Goal: Transaction & Acquisition: Purchase product/service

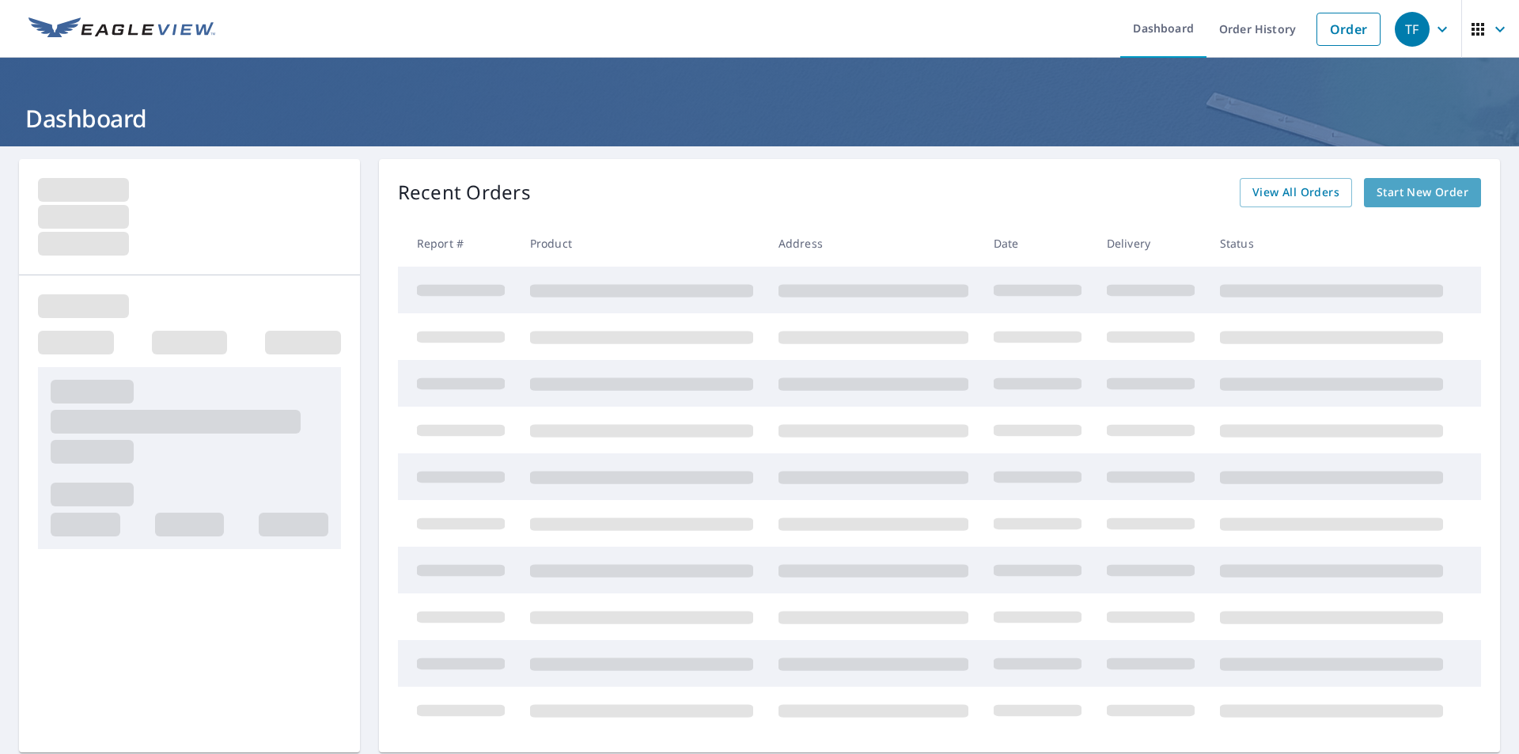
click at [1409, 190] on span "Start New Order" at bounding box center [1423, 193] width 92 height 20
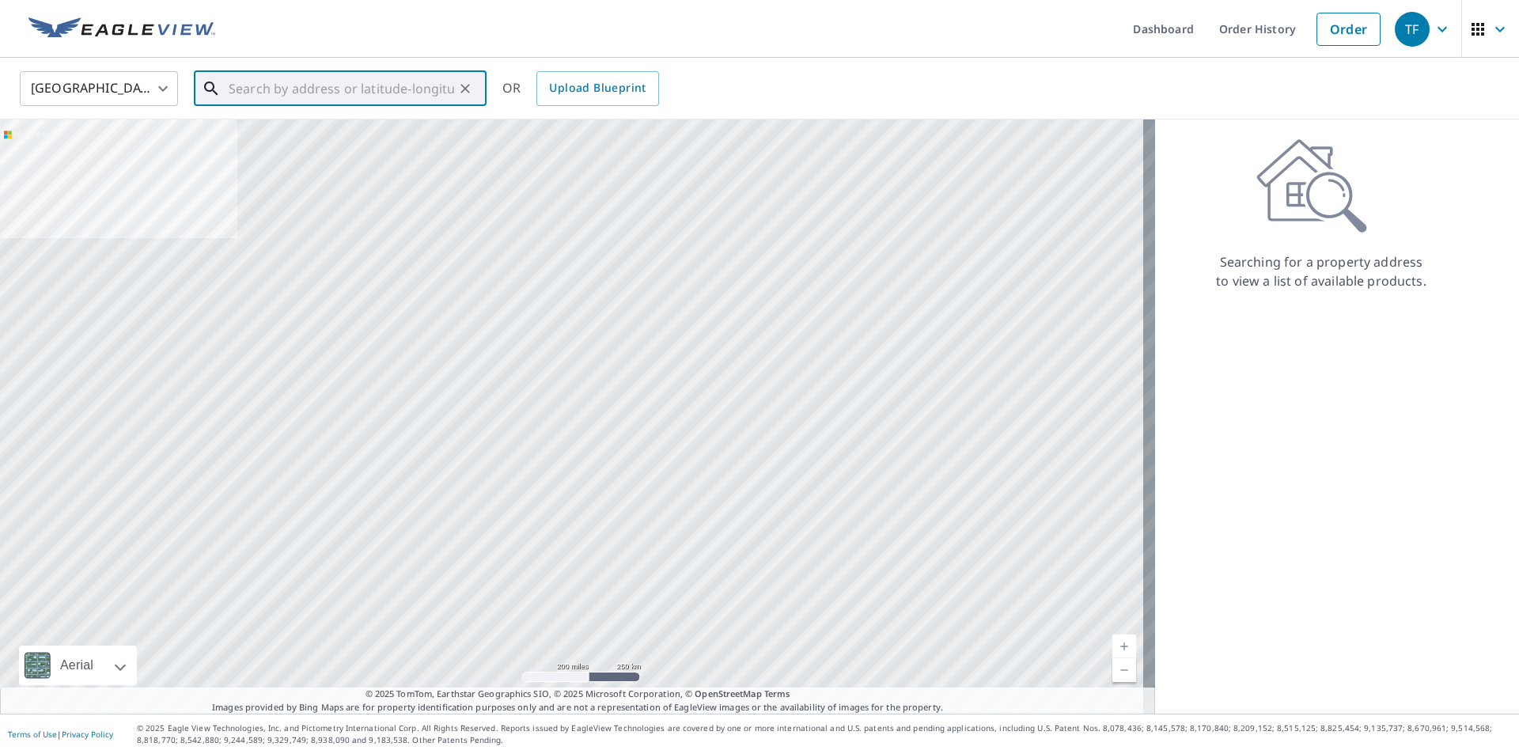
click at [295, 85] on input "text" at bounding box center [341, 88] width 225 height 44
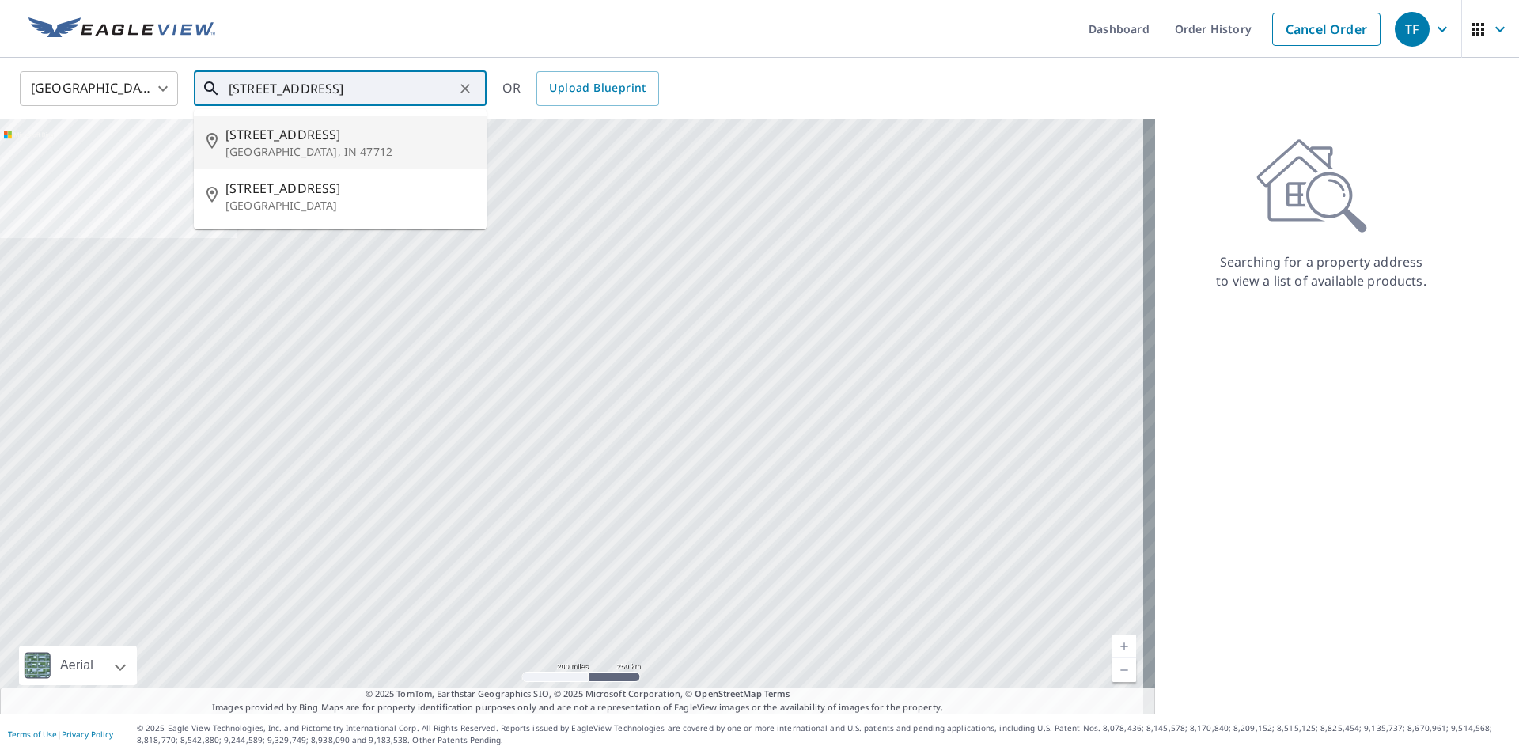
click at [282, 138] on span "[STREET_ADDRESS]" at bounding box center [349, 134] width 248 height 19
type input "[STREET_ADDRESS]"
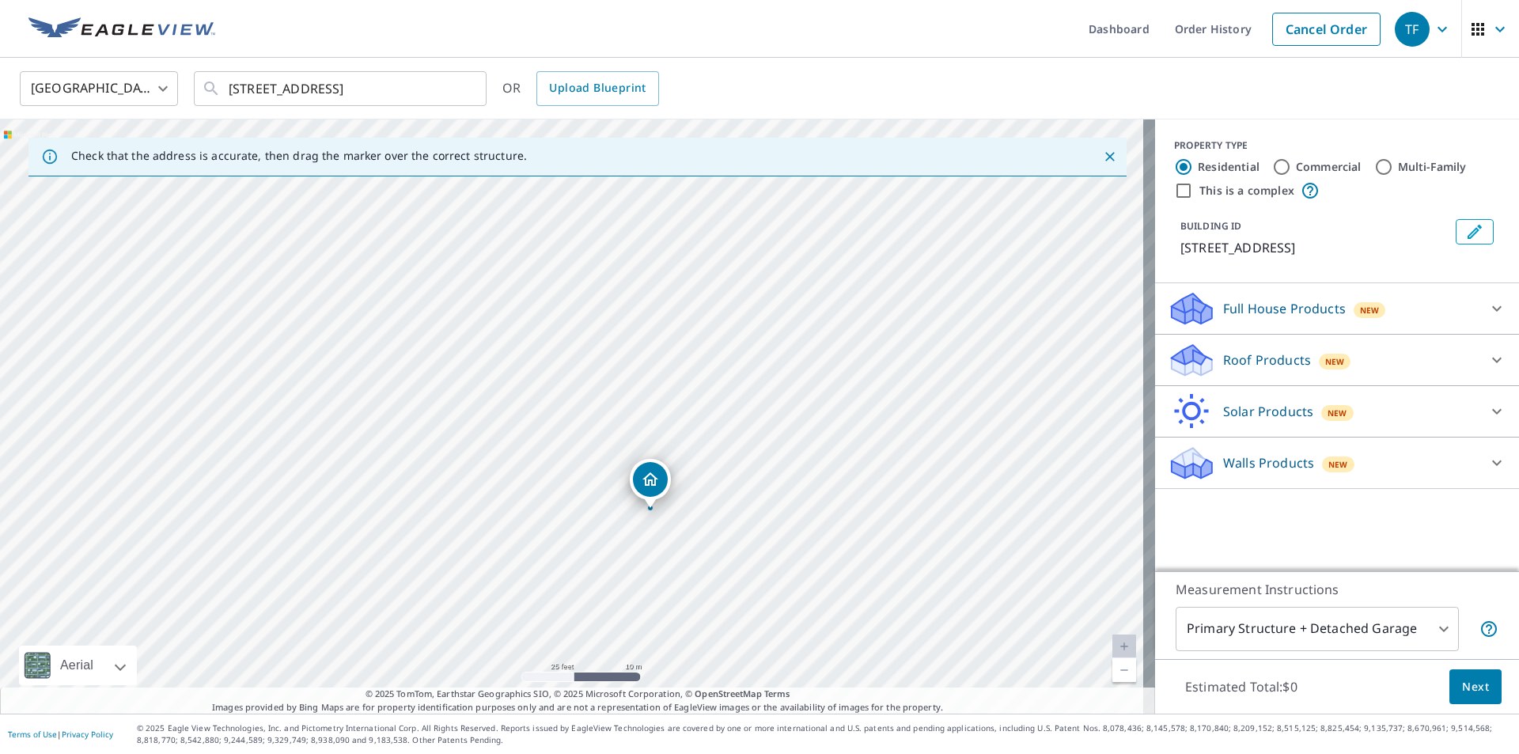
drag, startPoint x: 518, startPoint y: 473, endPoint x: 601, endPoint y: 568, distance: 126.2
click at [598, 568] on div "[STREET_ADDRESS]" at bounding box center [577, 416] width 1155 height 594
drag, startPoint x: 444, startPoint y: 475, endPoint x: 468, endPoint y: 497, distance: 32.5
click at [468, 497] on div "[STREET_ADDRESS]" at bounding box center [577, 416] width 1155 height 594
click at [1272, 163] on input "Commercial" at bounding box center [1281, 166] width 19 height 19
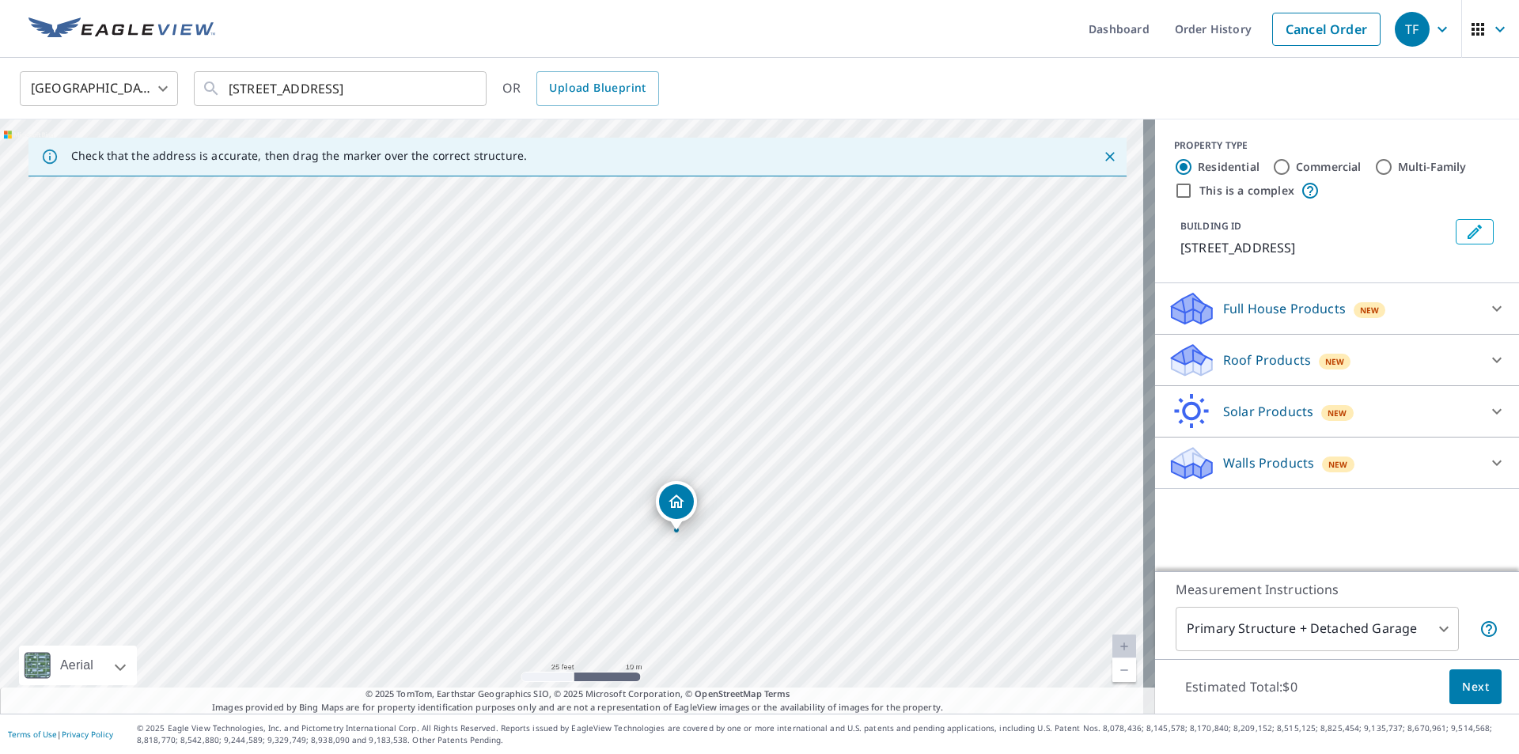
radio input "true"
type input "4"
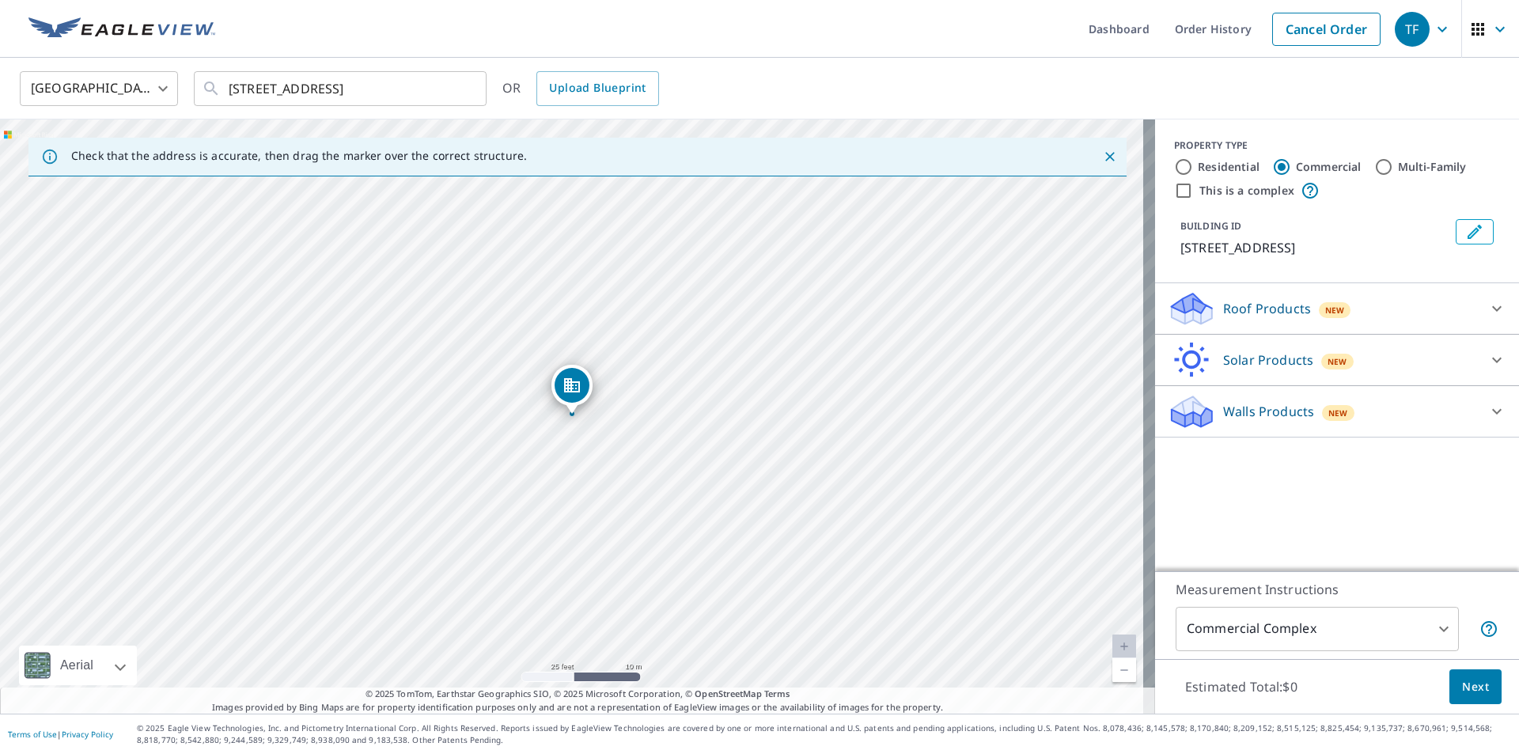
click at [1437, 308] on div "Roof Products New" at bounding box center [1323, 308] width 310 height 37
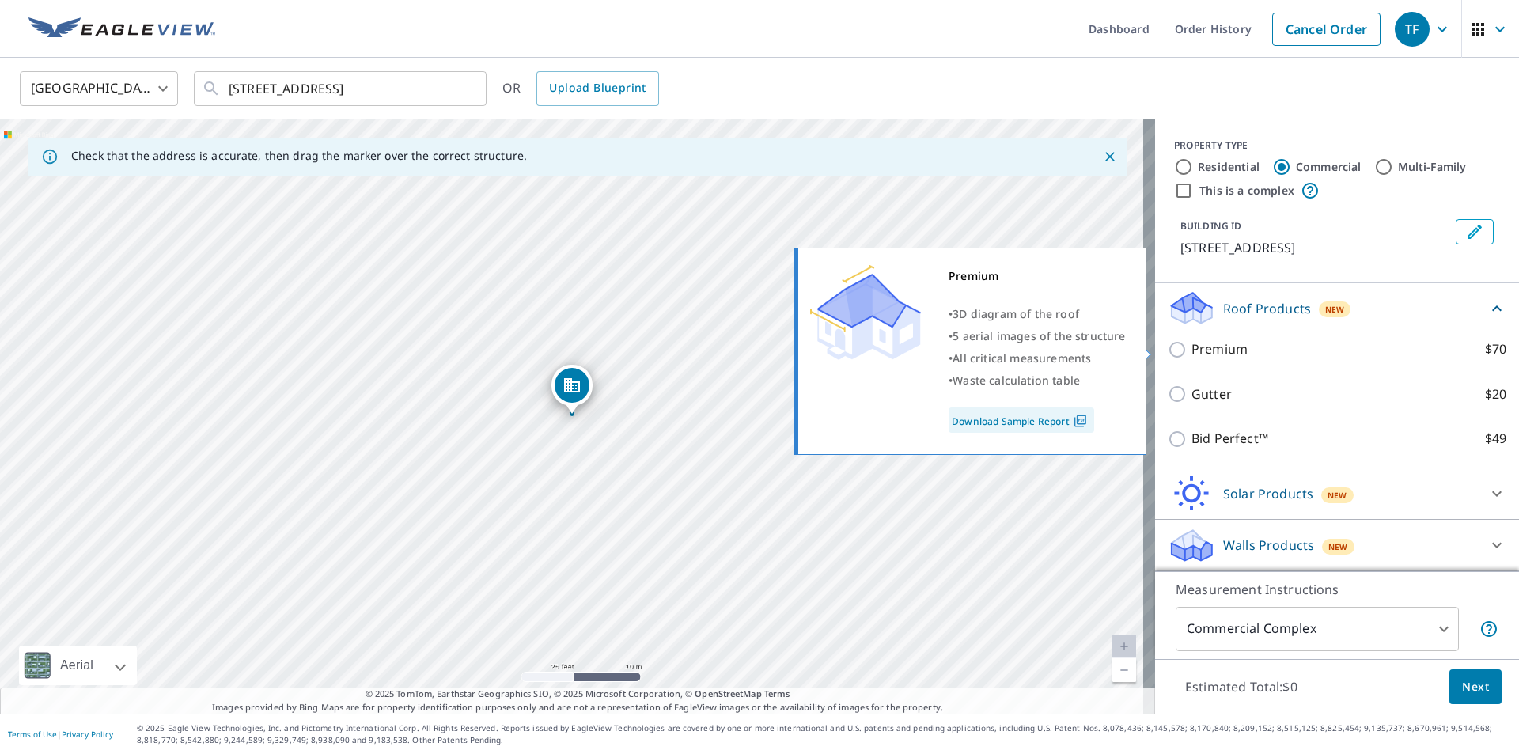
click at [1191, 350] on p "Premium" at bounding box center [1219, 349] width 56 height 20
click at [1191, 350] on input "Premium $70" at bounding box center [1180, 349] width 24 height 19
checkbox input "true"
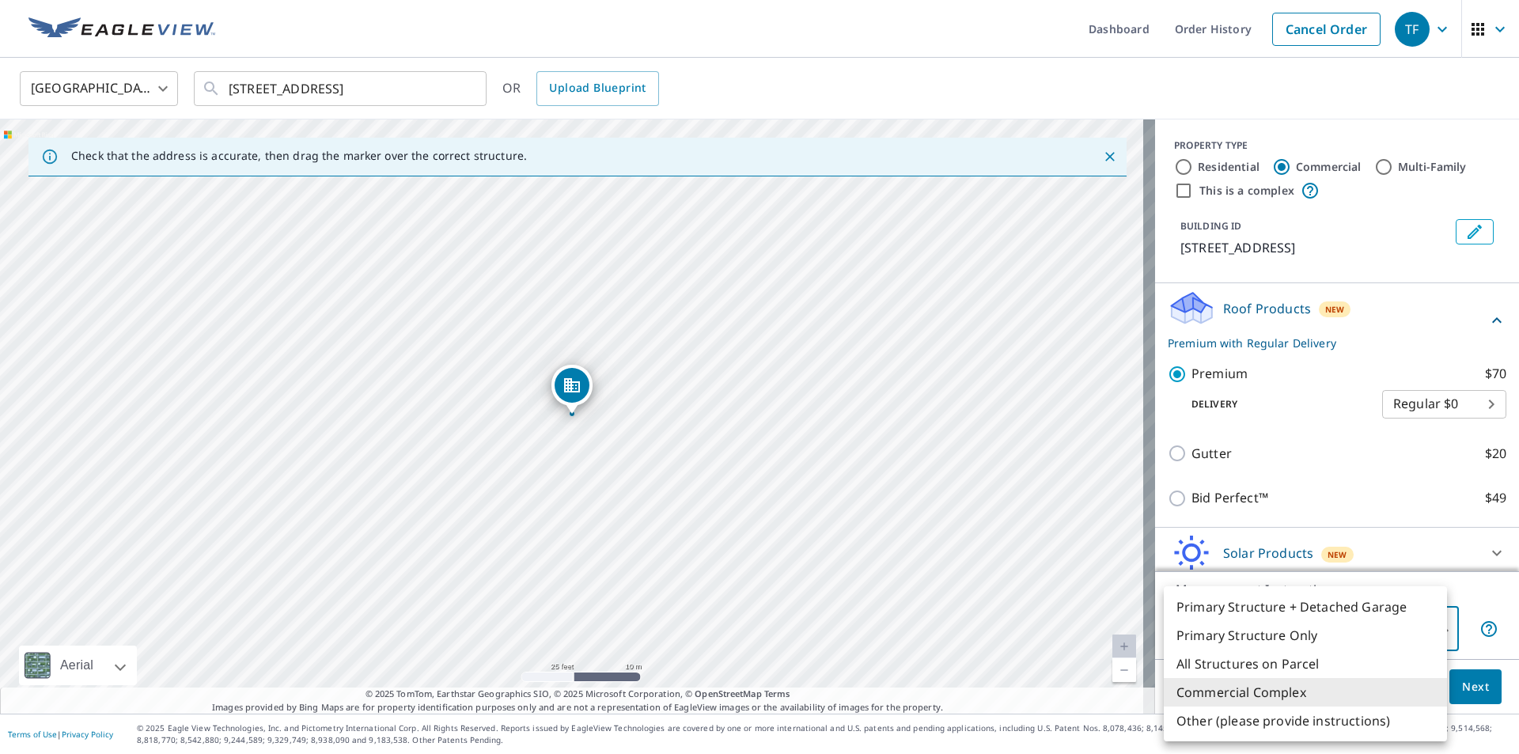
click at [1400, 625] on body "TF TF Dashboard Order History Cancel Order TF [GEOGRAPHIC_DATA] [GEOGRAPHIC_DAT…" at bounding box center [759, 377] width 1519 height 754
click at [1233, 633] on li "Primary Structure Only" at bounding box center [1305, 635] width 283 height 28
type input "2"
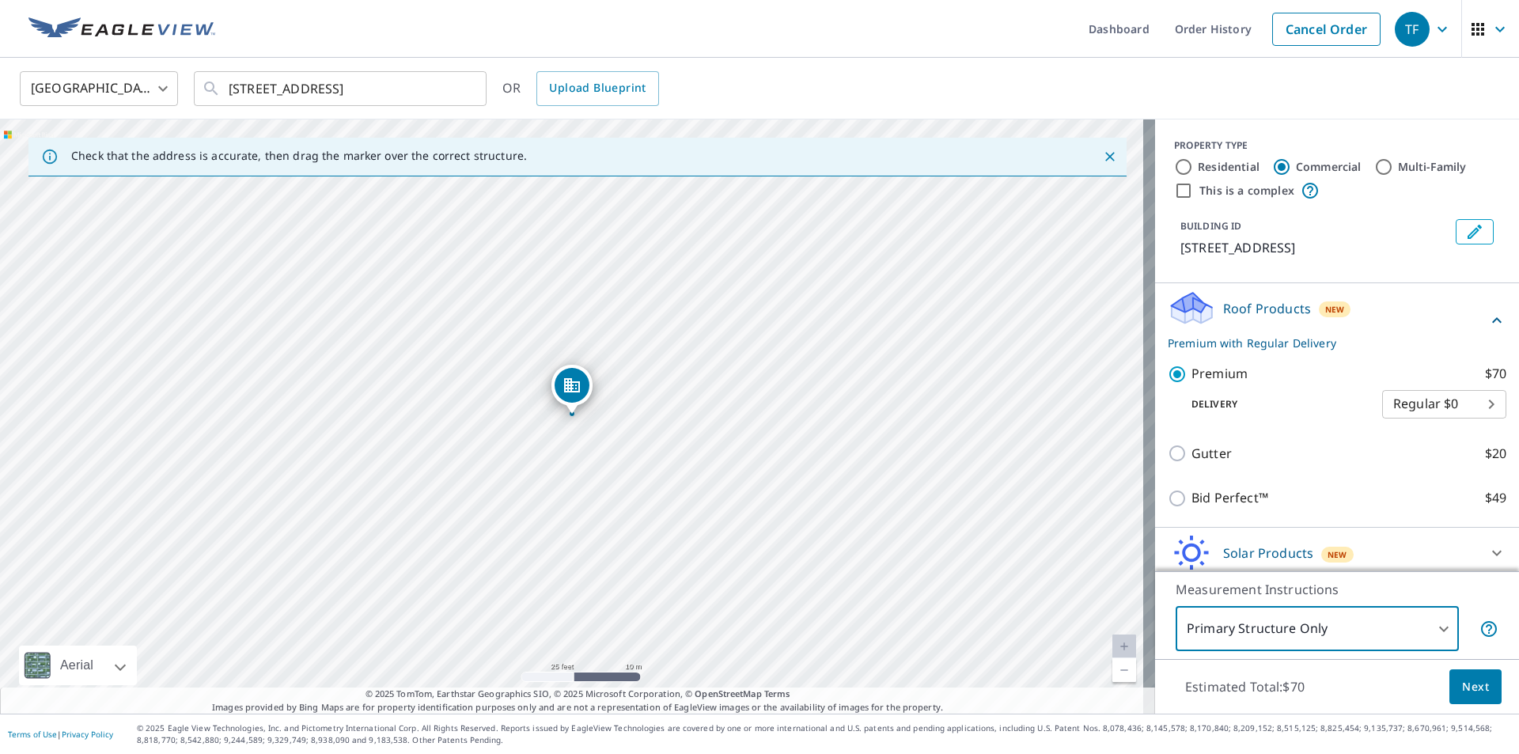
click at [1462, 686] on span "Next" at bounding box center [1475, 687] width 27 height 20
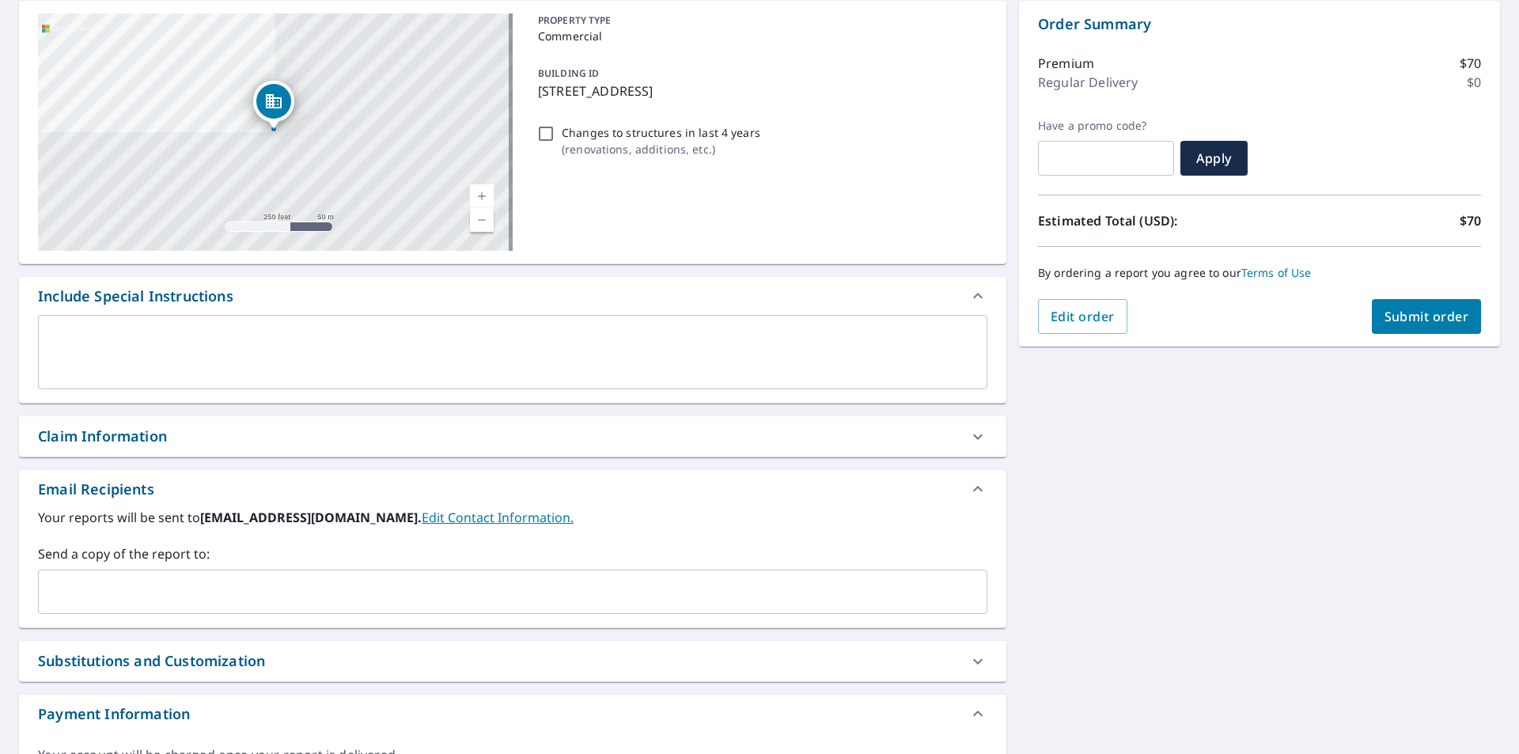
scroll to position [237, 0]
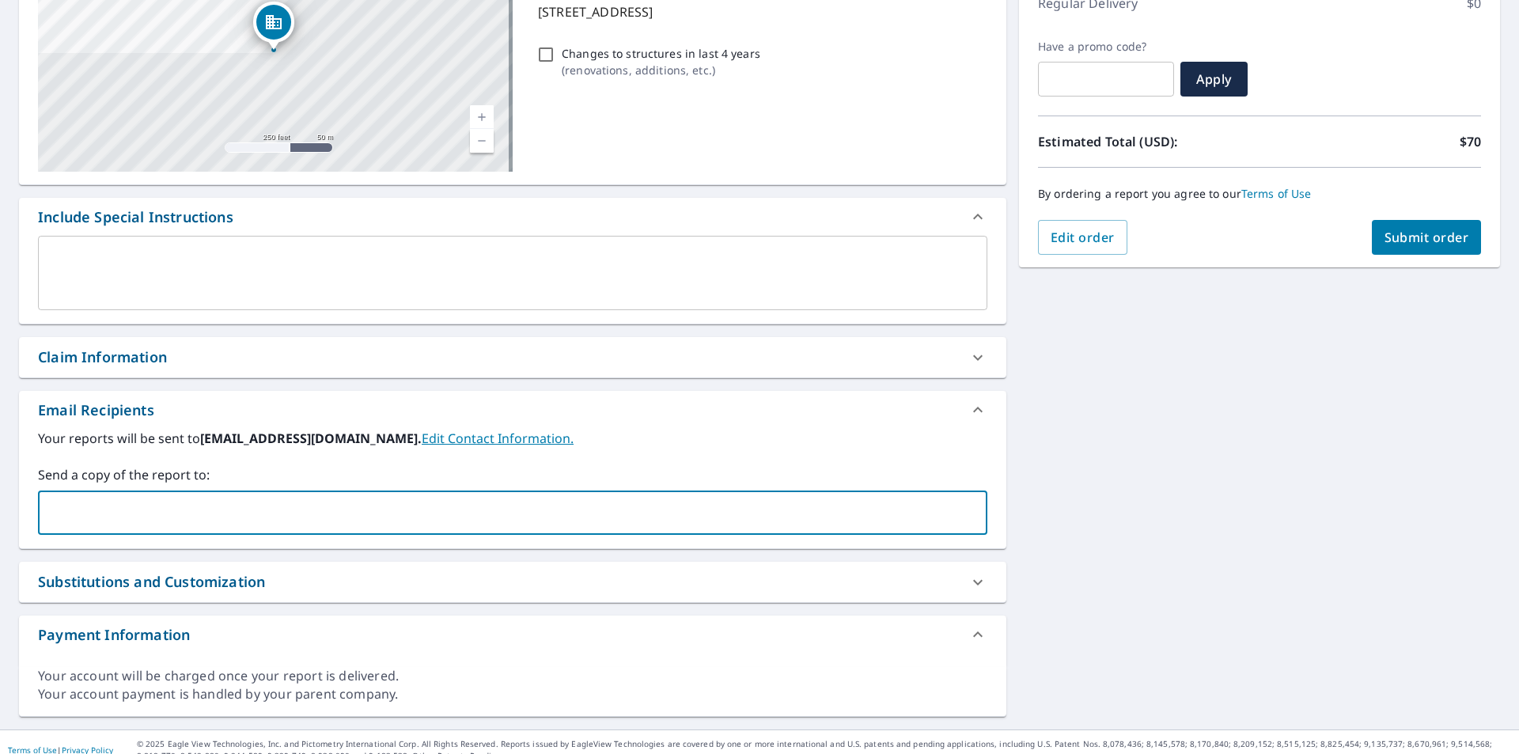
click at [106, 498] on input "text" at bounding box center [500, 513] width 911 height 30
type input "[PERSON_NAME][EMAIL_ADDRESS][PERSON_NAME][DOMAIN_NAME]"
type input "[PERSON_NAME]"
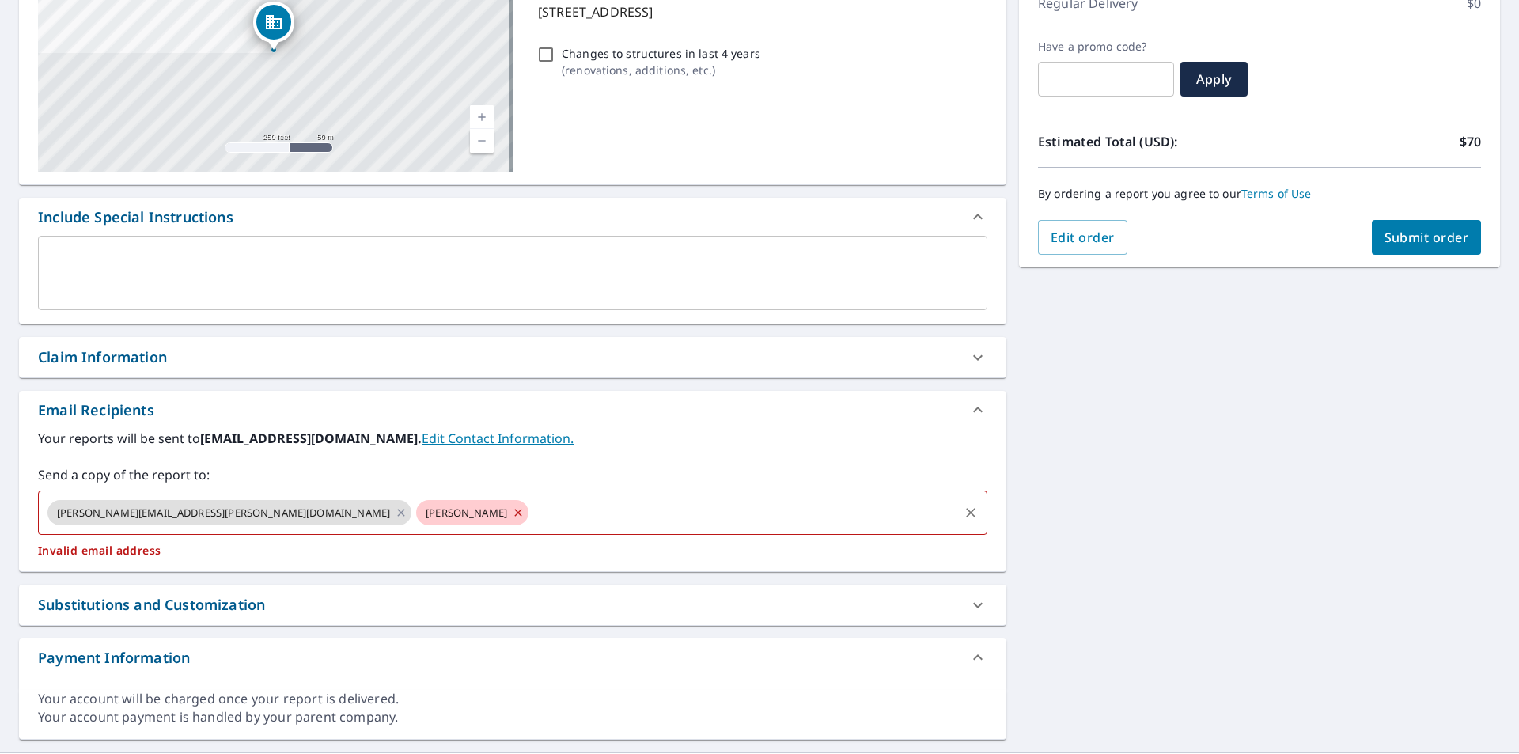
click at [512, 517] on icon at bounding box center [518, 512] width 13 height 17
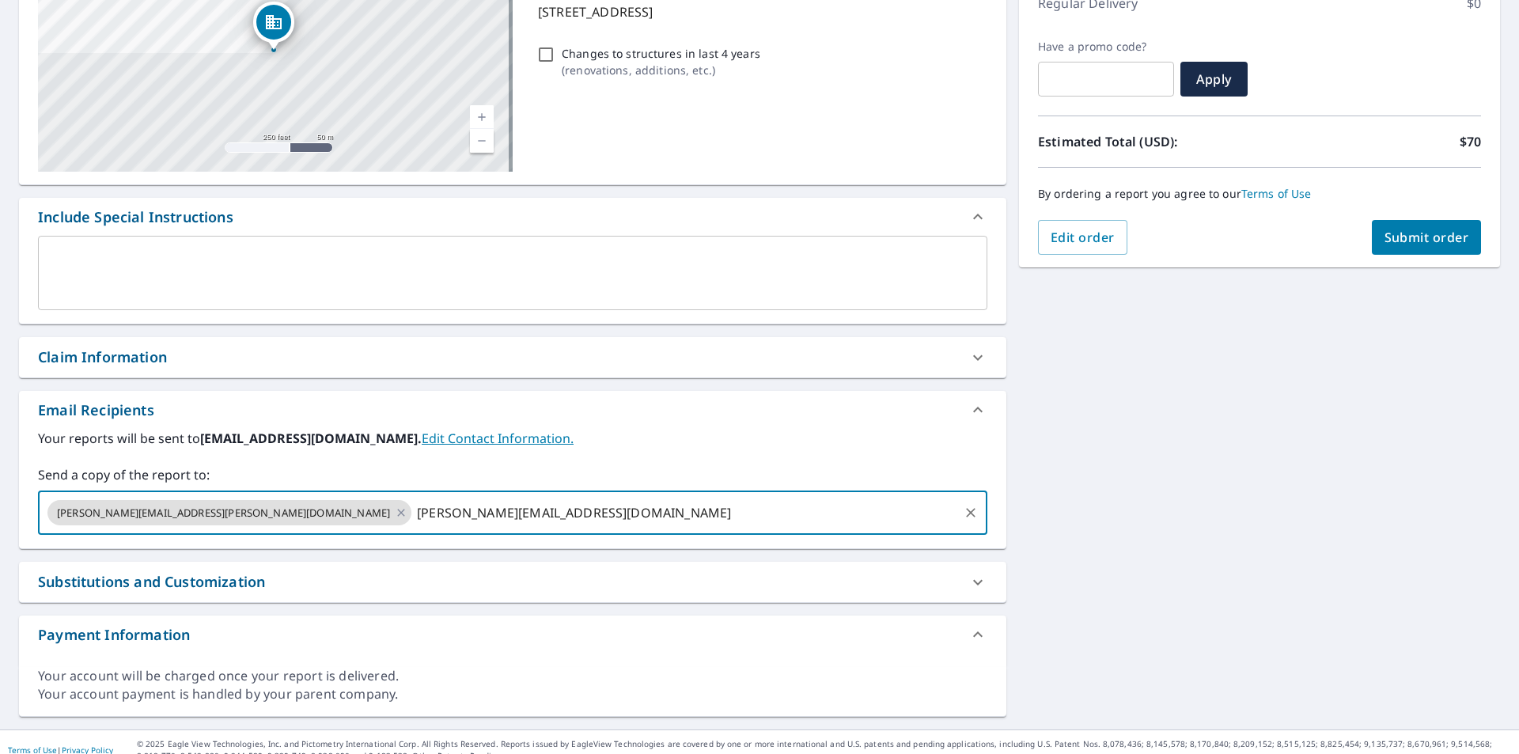
type input "[PERSON_NAME][EMAIL_ADDRESS][DOMAIN_NAME]"
click at [1420, 229] on span "Submit order" at bounding box center [1427, 237] width 85 height 17
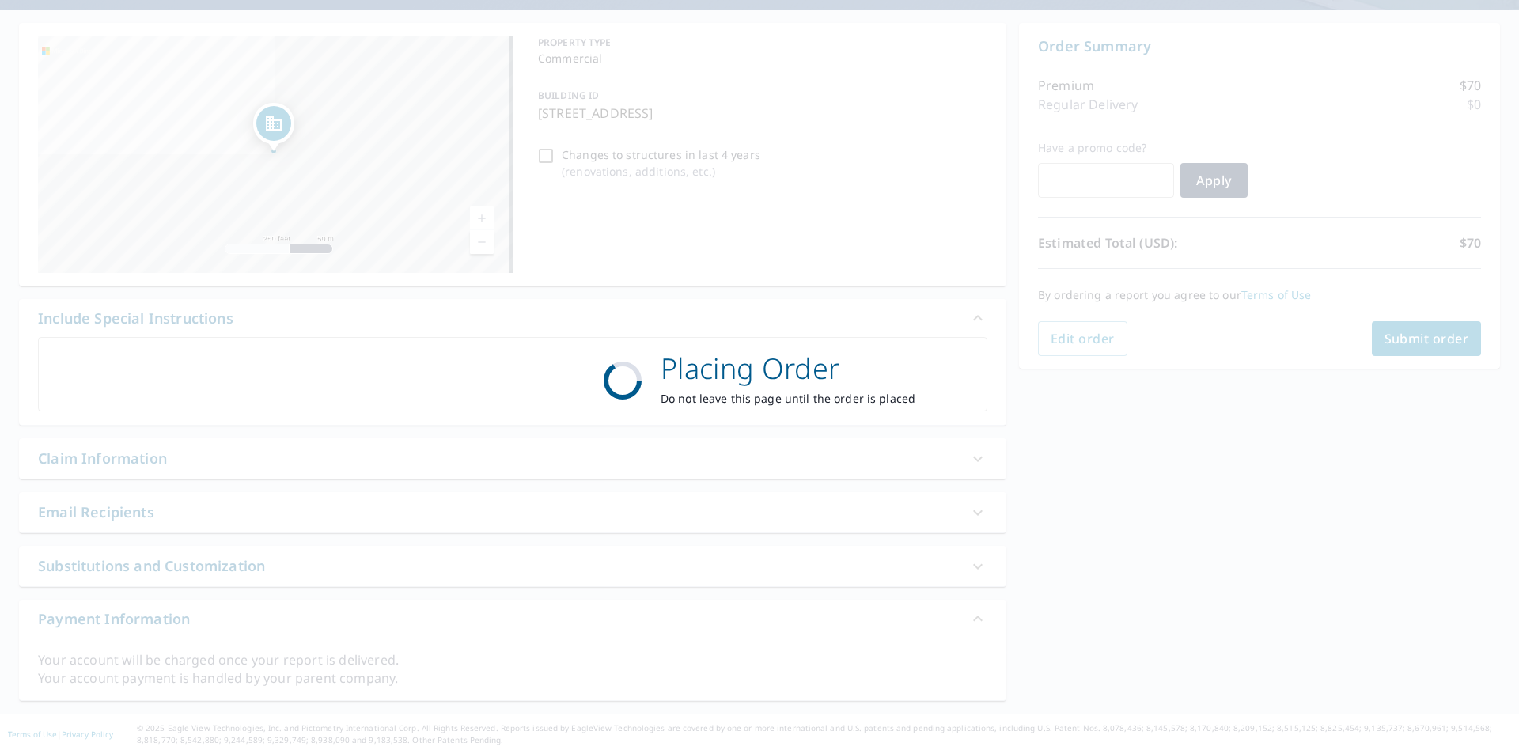
scroll to position [136, 0]
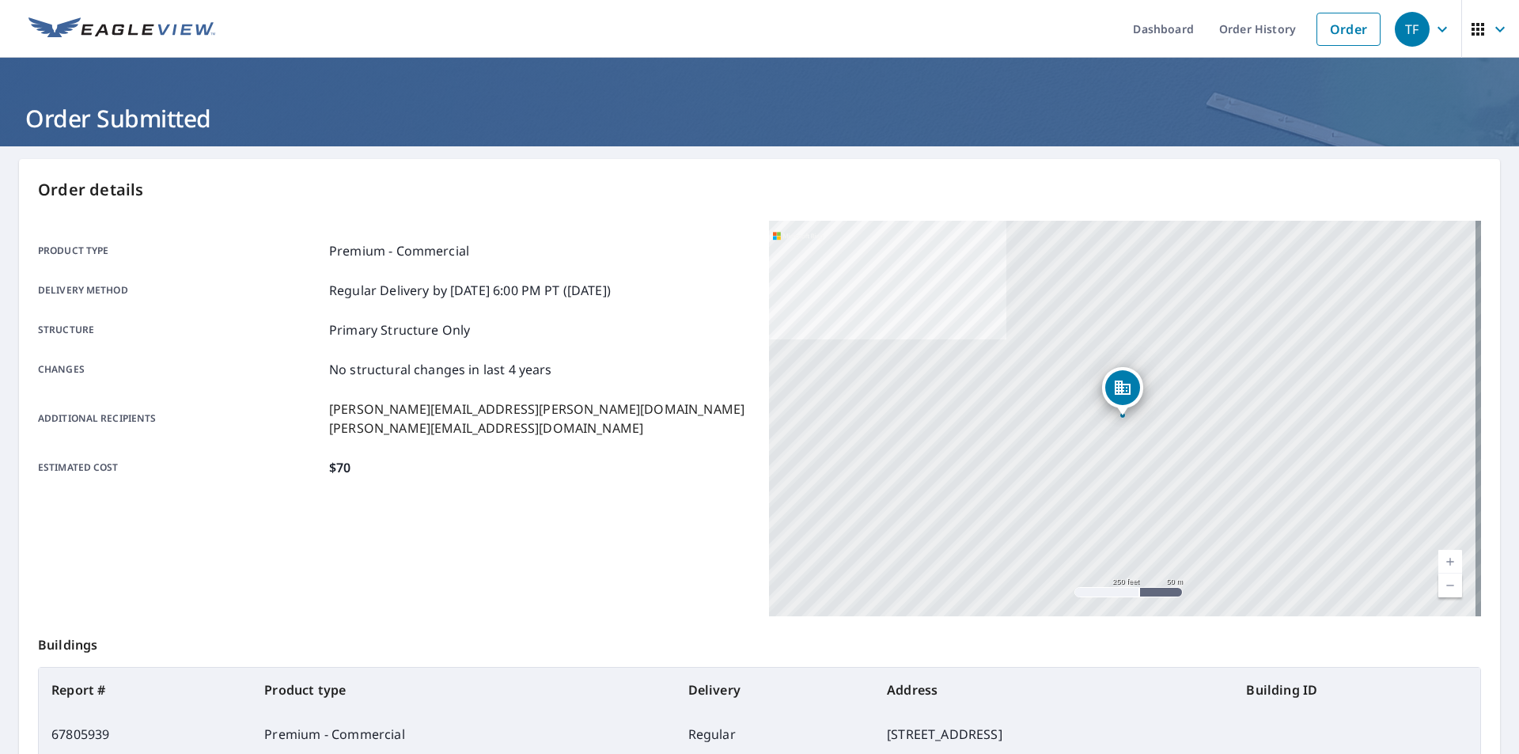
click at [1415, 34] on div "TF" at bounding box center [1412, 29] width 35 height 35
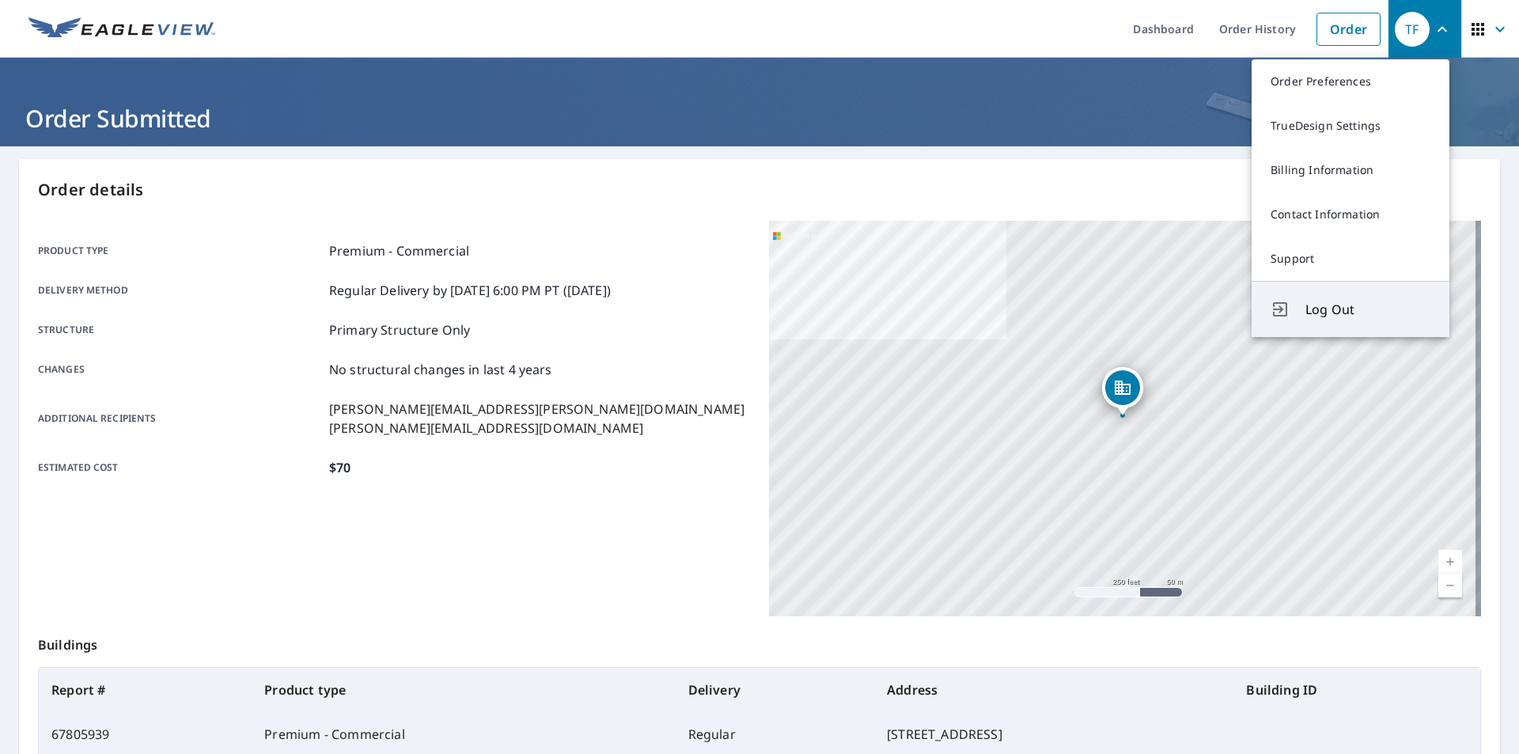
click at [1303, 294] on button "Log Out" at bounding box center [1351, 309] width 198 height 56
